Goal: Information Seeking & Learning: Learn about a topic

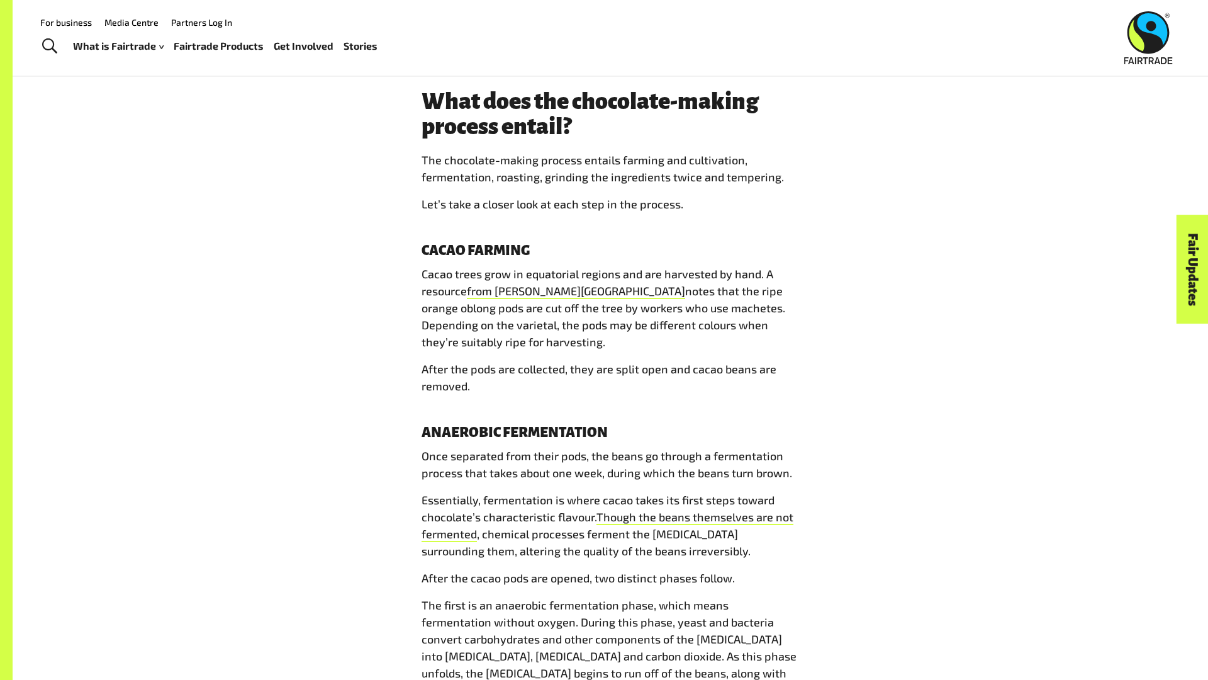
scroll to position [1544, 0]
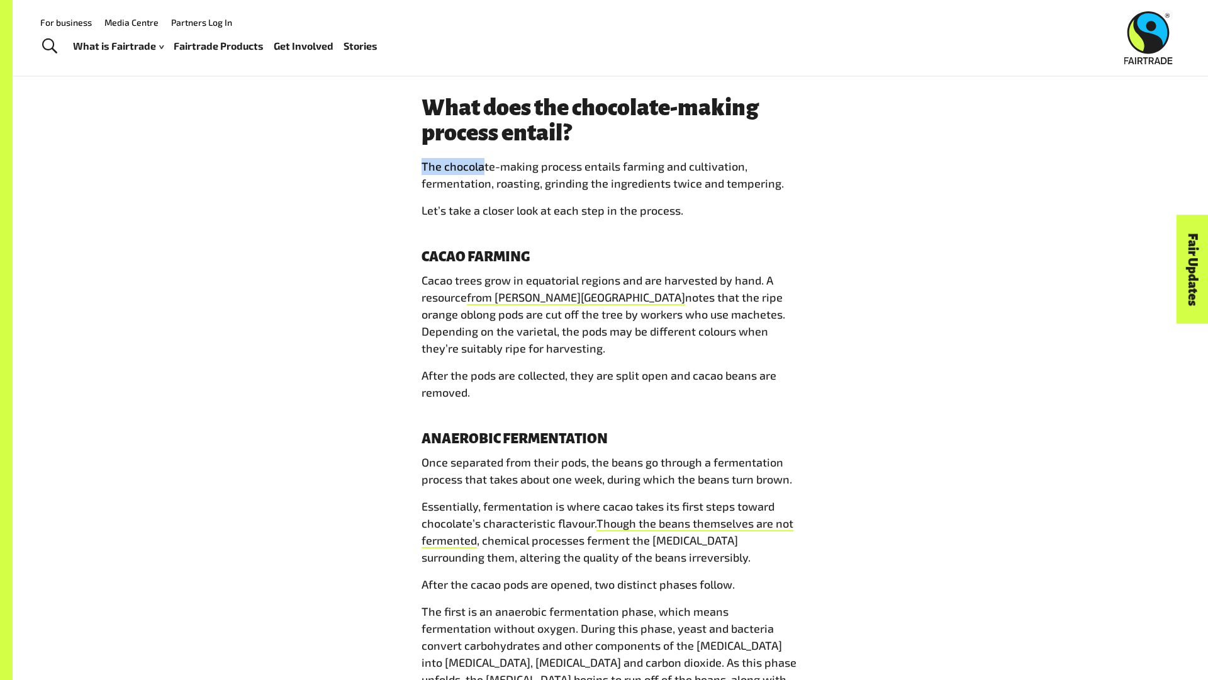
drag, startPoint x: 422, startPoint y: 150, endPoint x: 484, endPoint y: 151, distance: 62.3
click at [484, 159] on span "The chocolate-making process entails farming and cultivation, fermentation, roa…" at bounding box center [603, 174] width 362 height 31
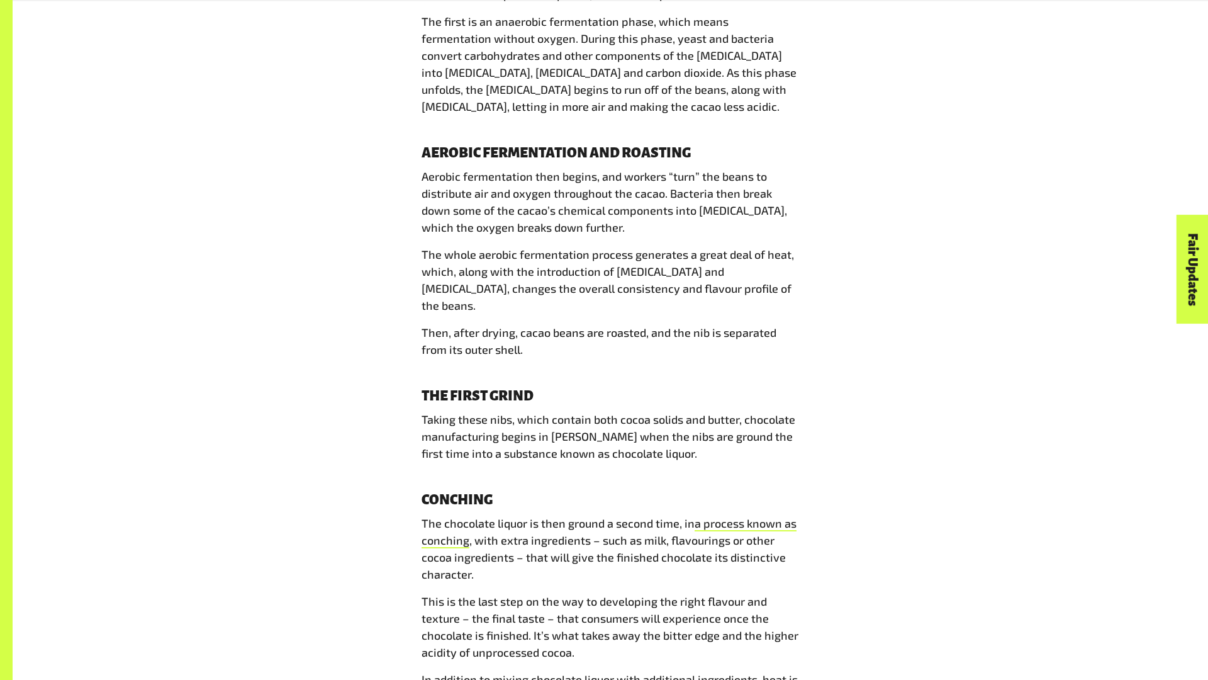
scroll to position [2137, 0]
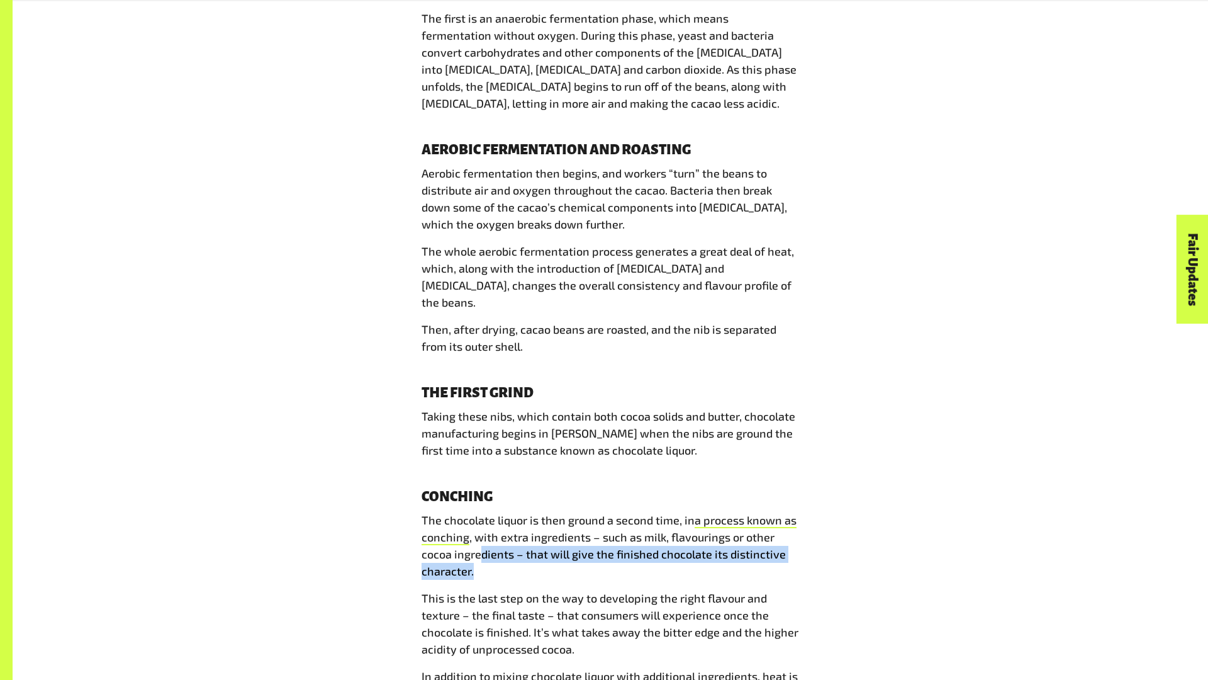
drag, startPoint x: 481, startPoint y: 522, endPoint x: 592, endPoint y: 529, distance: 110.4
click at [591, 531] on p "The chocolate liquor is then ground a second time, in a process known as conchi…" at bounding box center [611, 546] width 378 height 68
click at [592, 529] on p "The chocolate liquor is then ground a second time, in a process known as conchi…" at bounding box center [611, 546] width 378 height 68
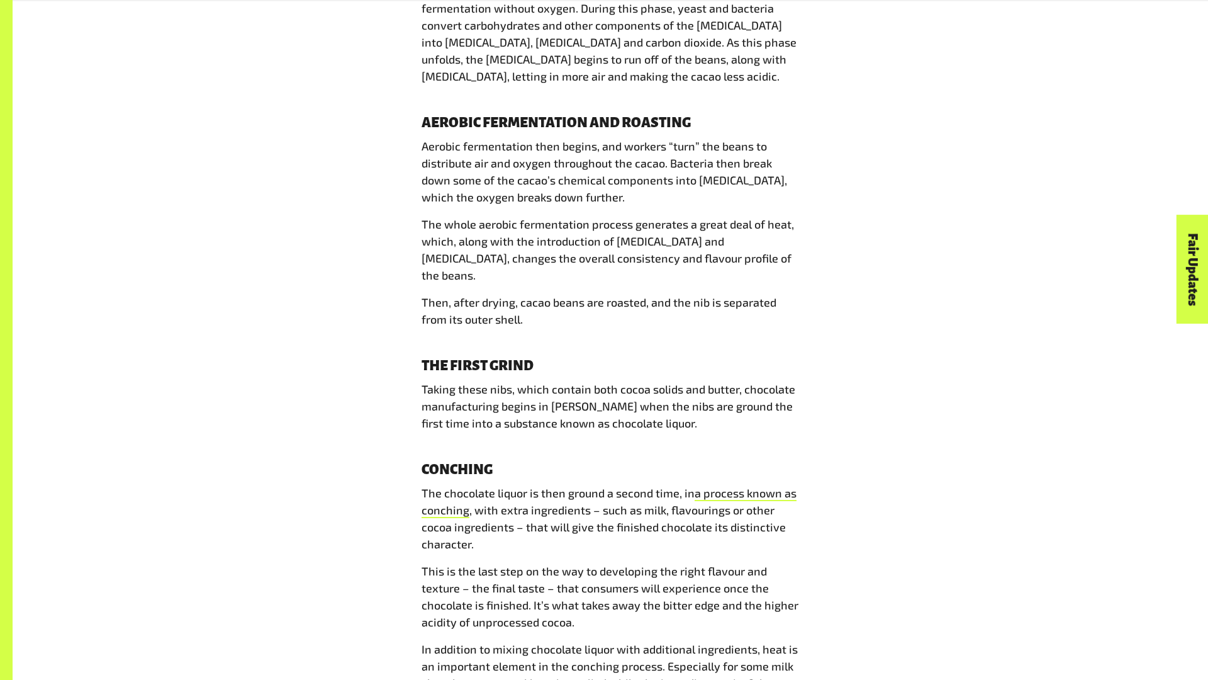
scroll to position [2176, 0]
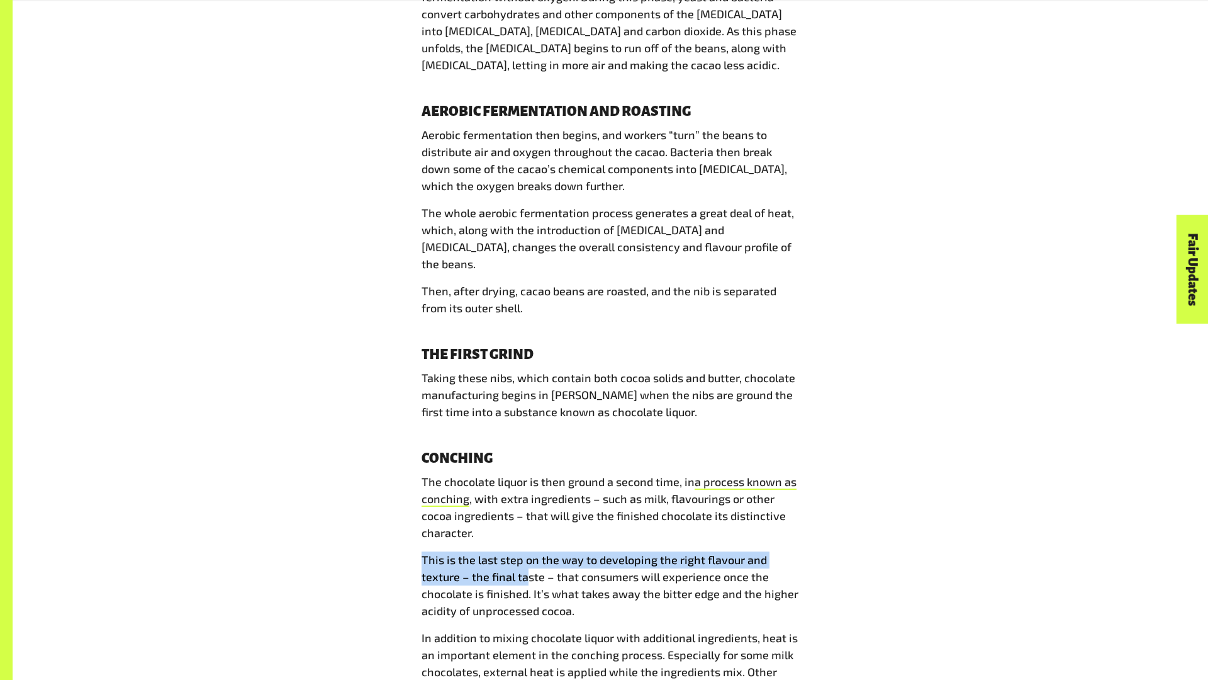
drag, startPoint x: 418, startPoint y: 529, endPoint x: 529, endPoint y: 534, distance: 110.9
click at [529, 534] on div "From farm to bar: How is chocolate made? [DATE] Beloved the world over as a lux…" at bounding box center [610, 472] width 393 height 4295
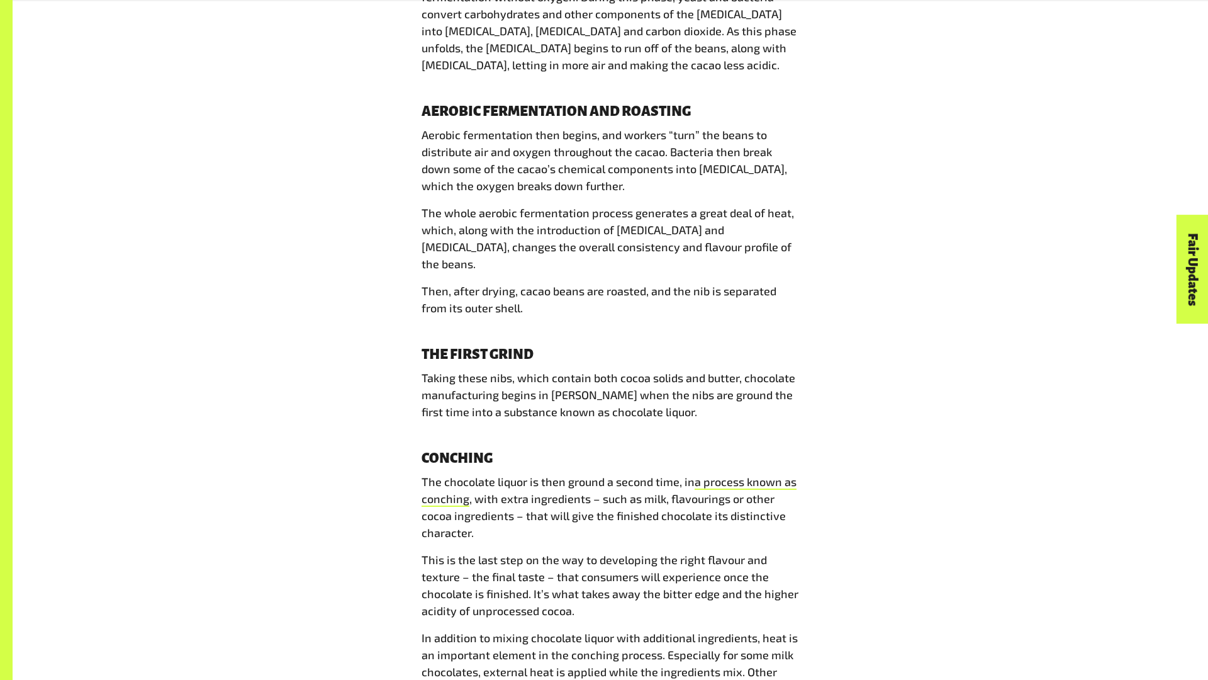
click at [570, 553] on span "This is the last step on the way to developing the right flavour and texture – …" at bounding box center [610, 585] width 377 height 65
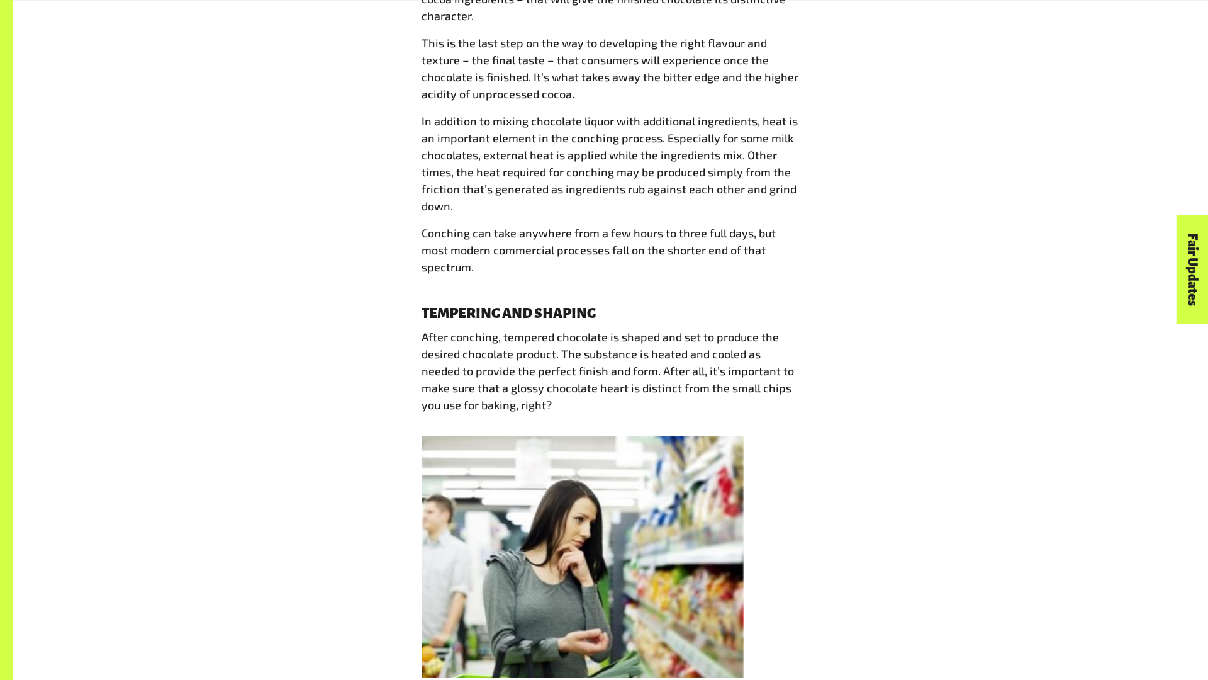
scroll to position [2694, 0]
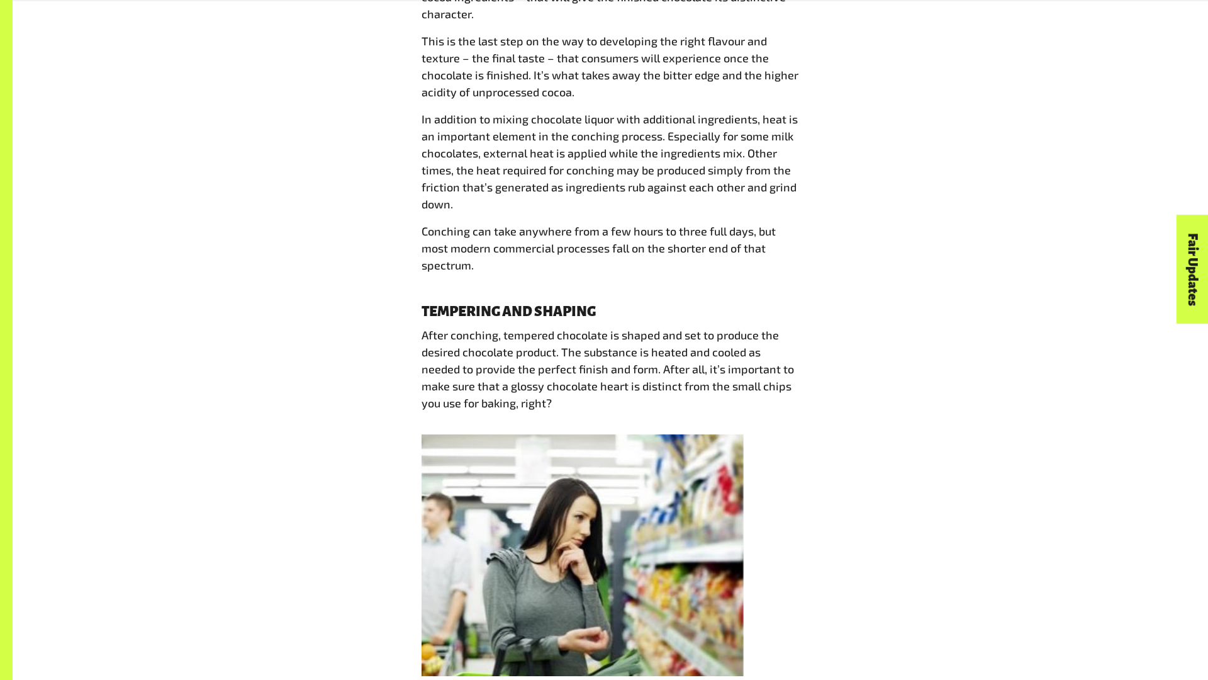
click at [582, 469] on img at bounding box center [583, 555] width 322 height 242
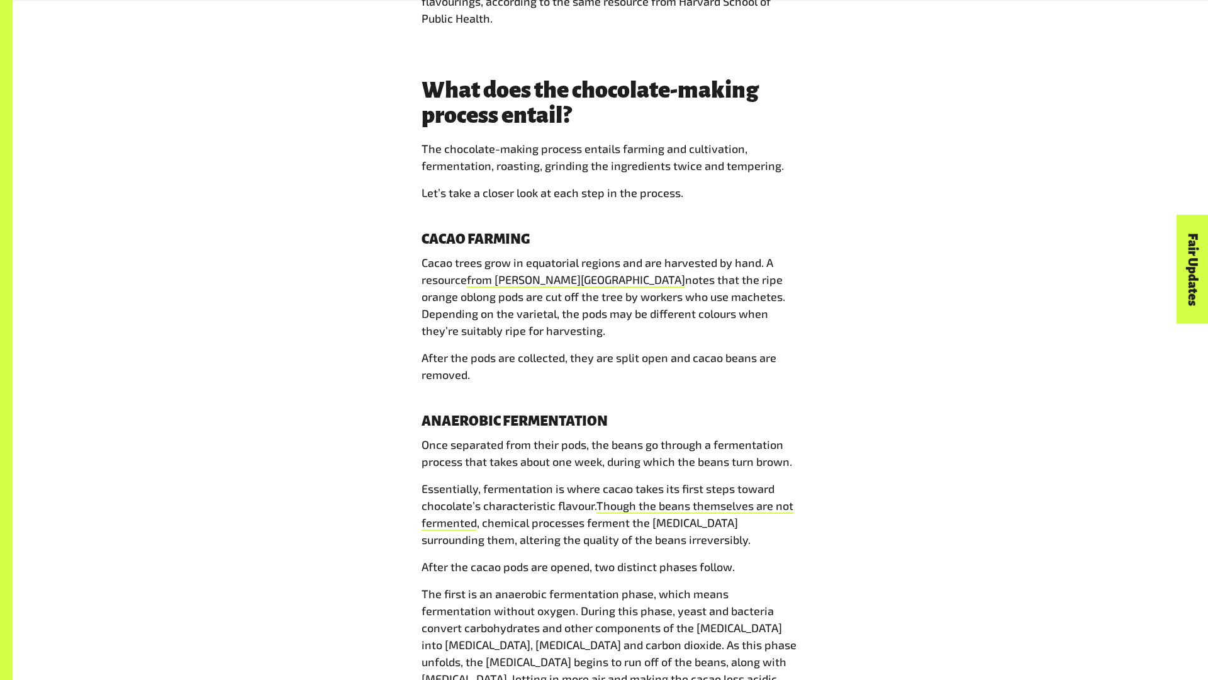
scroll to position [1565, 0]
